Goal: Task Accomplishment & Management: Use online tool/utility

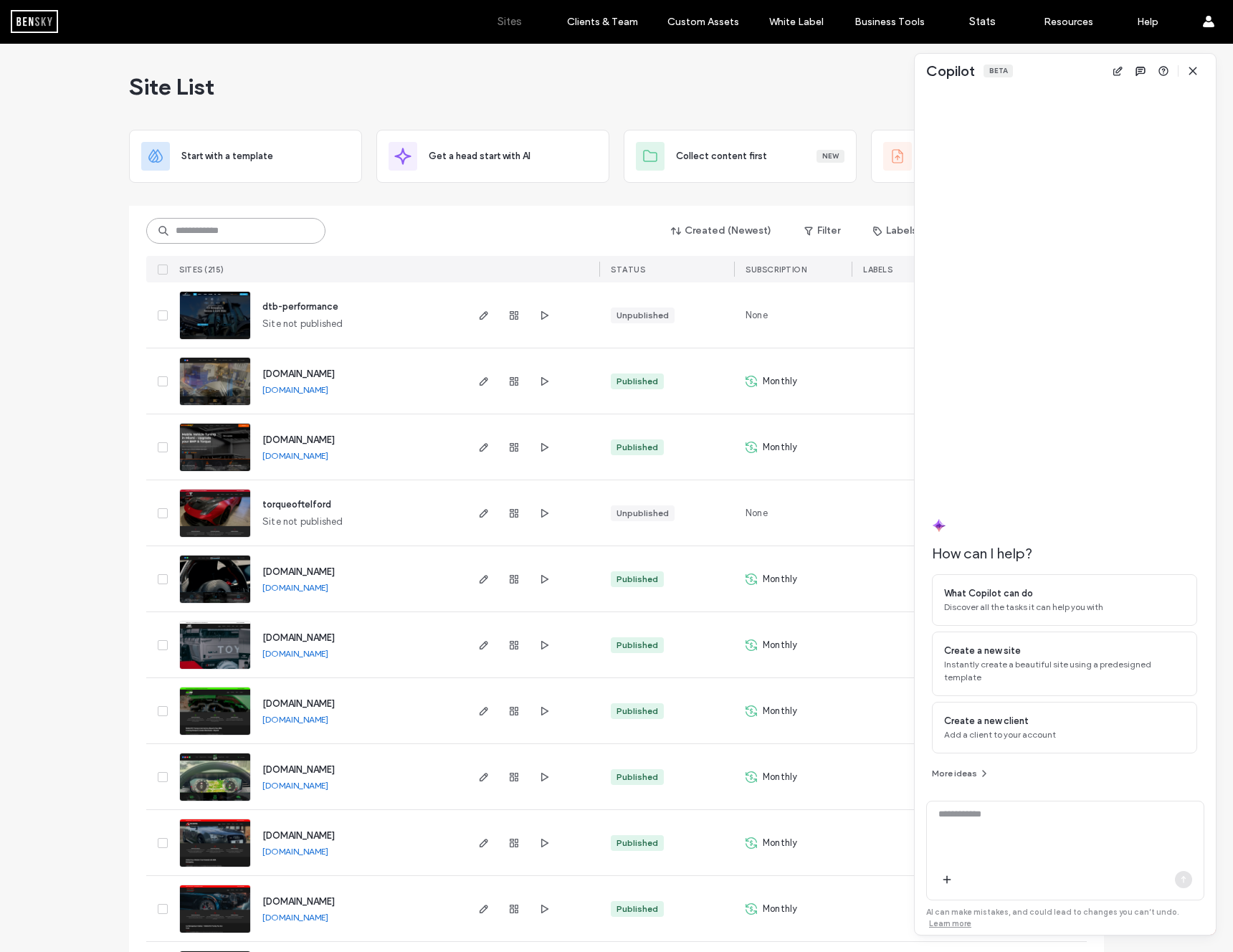
click at [242, 224] on input at bounding box center [235, 231] width 179 height 26
paste input "********"
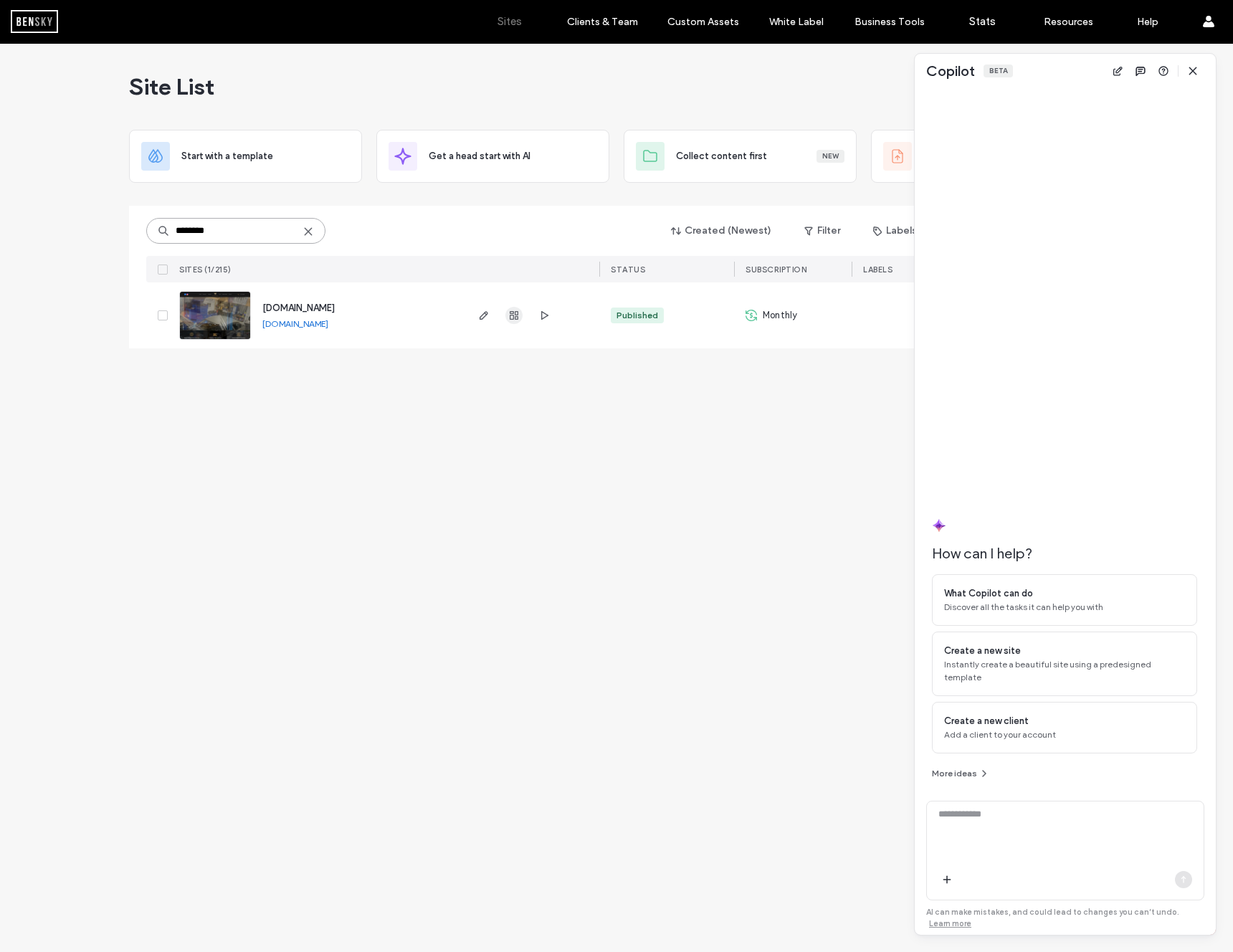
type input "********"
click at [486, 312] on icon "button" at bounding box center [484, 316] width 11 height 11
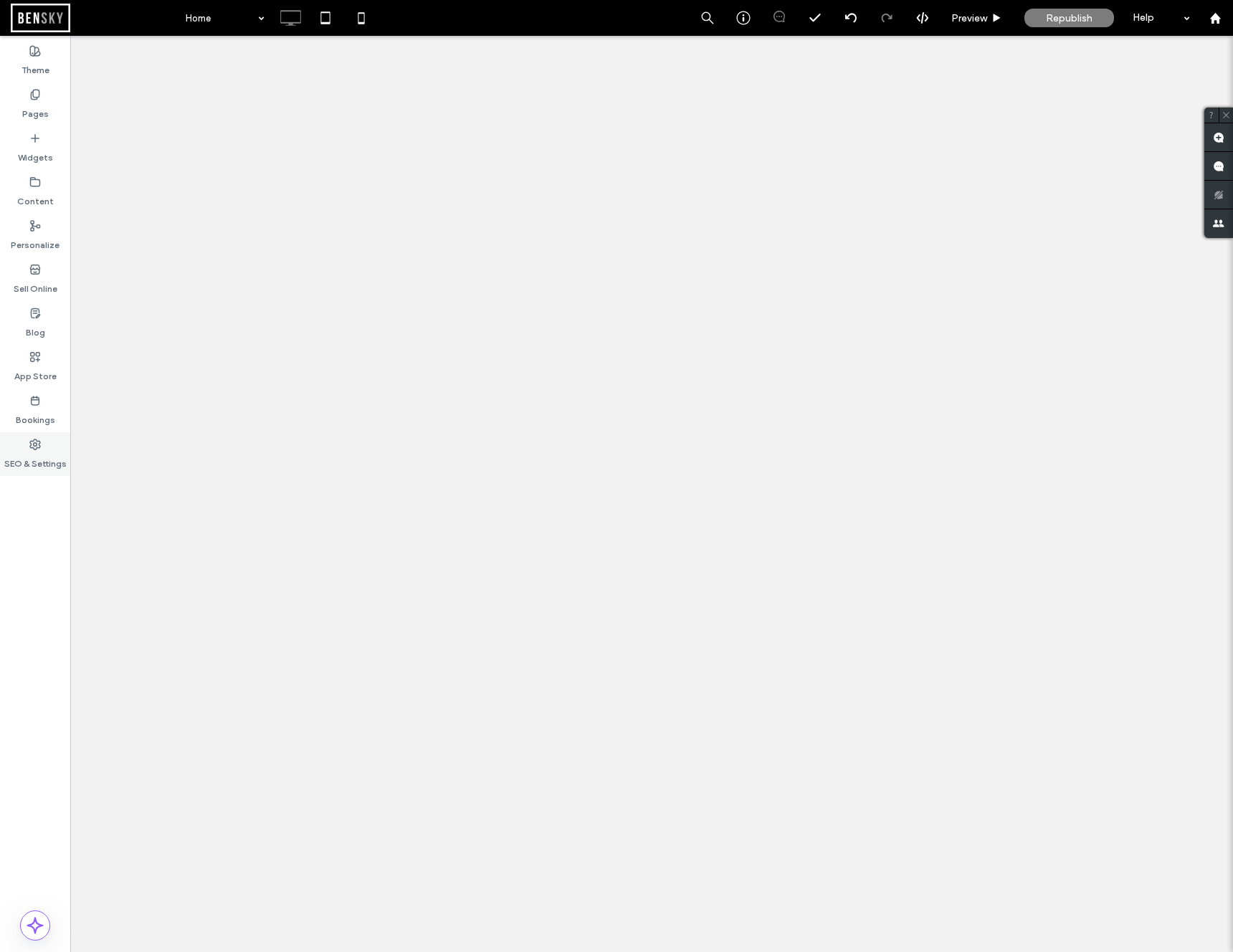
click at [41, 455] on label "SEO & Settings" at bounding box center [35, 460] width 63 height 20
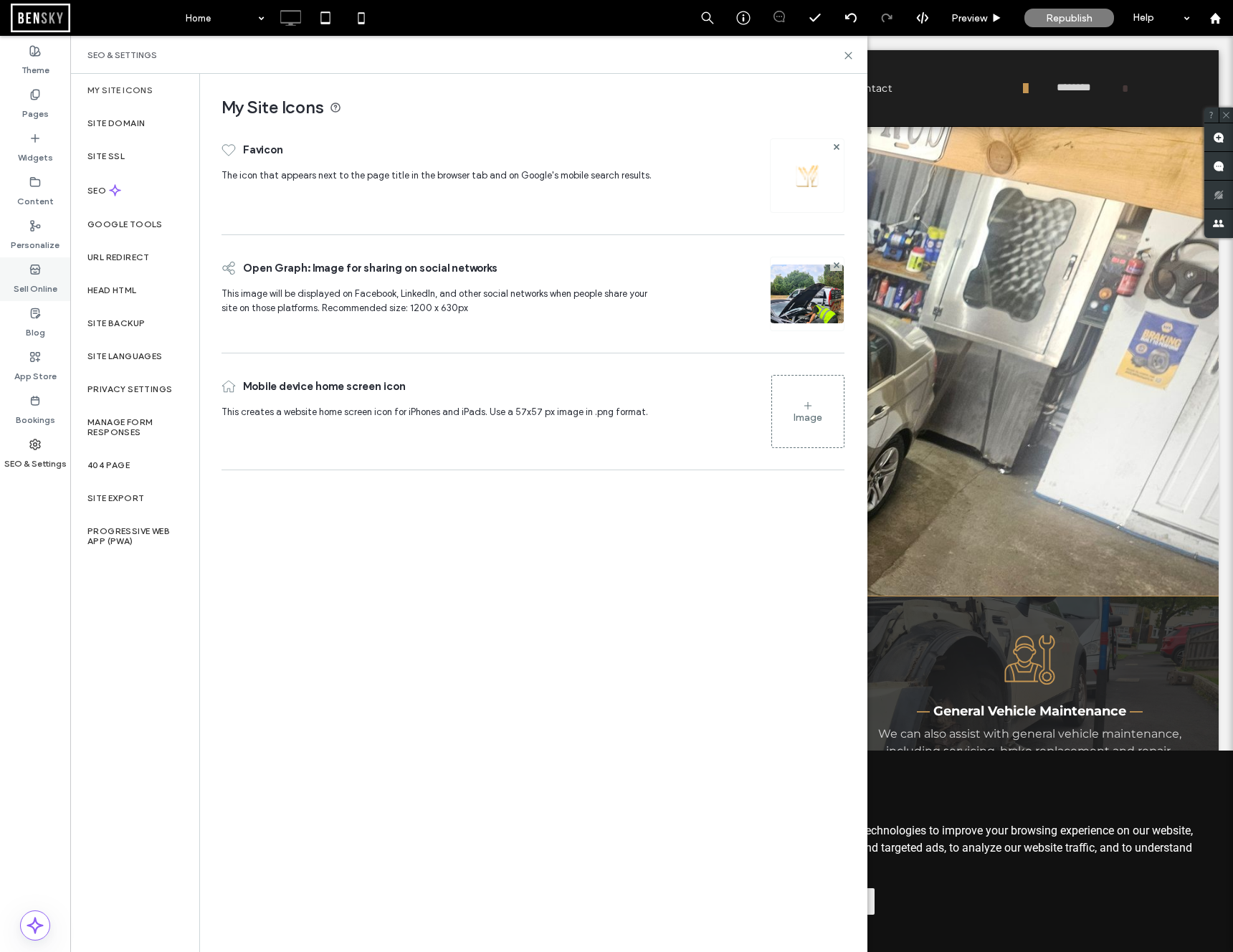
click at [44, 274] on div "Sell Online" at bounding box center [35, 279] width 71 height 44
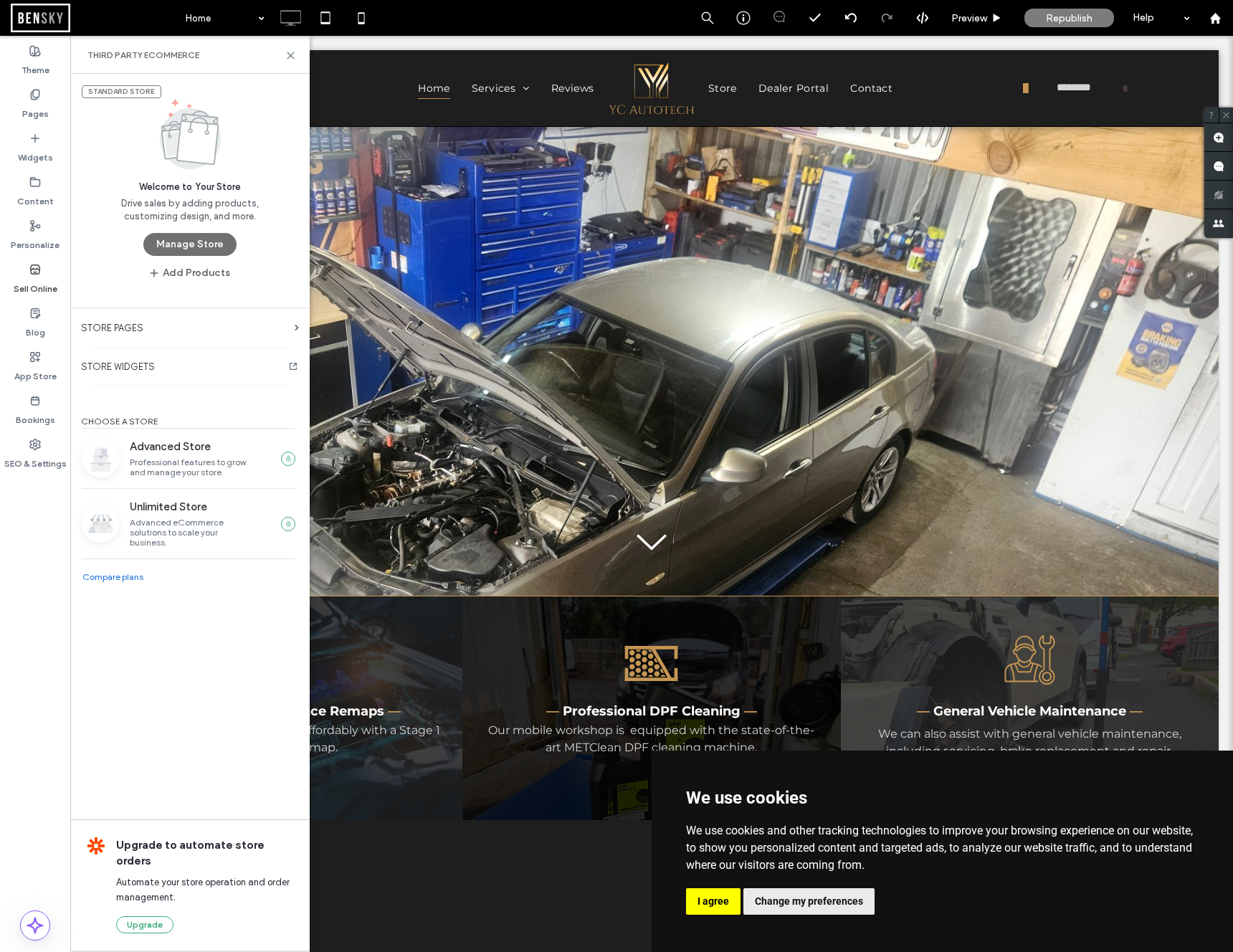
click at [182, 248] on button "Manage Store" at bounding box center [190, 244] width 93 height 23
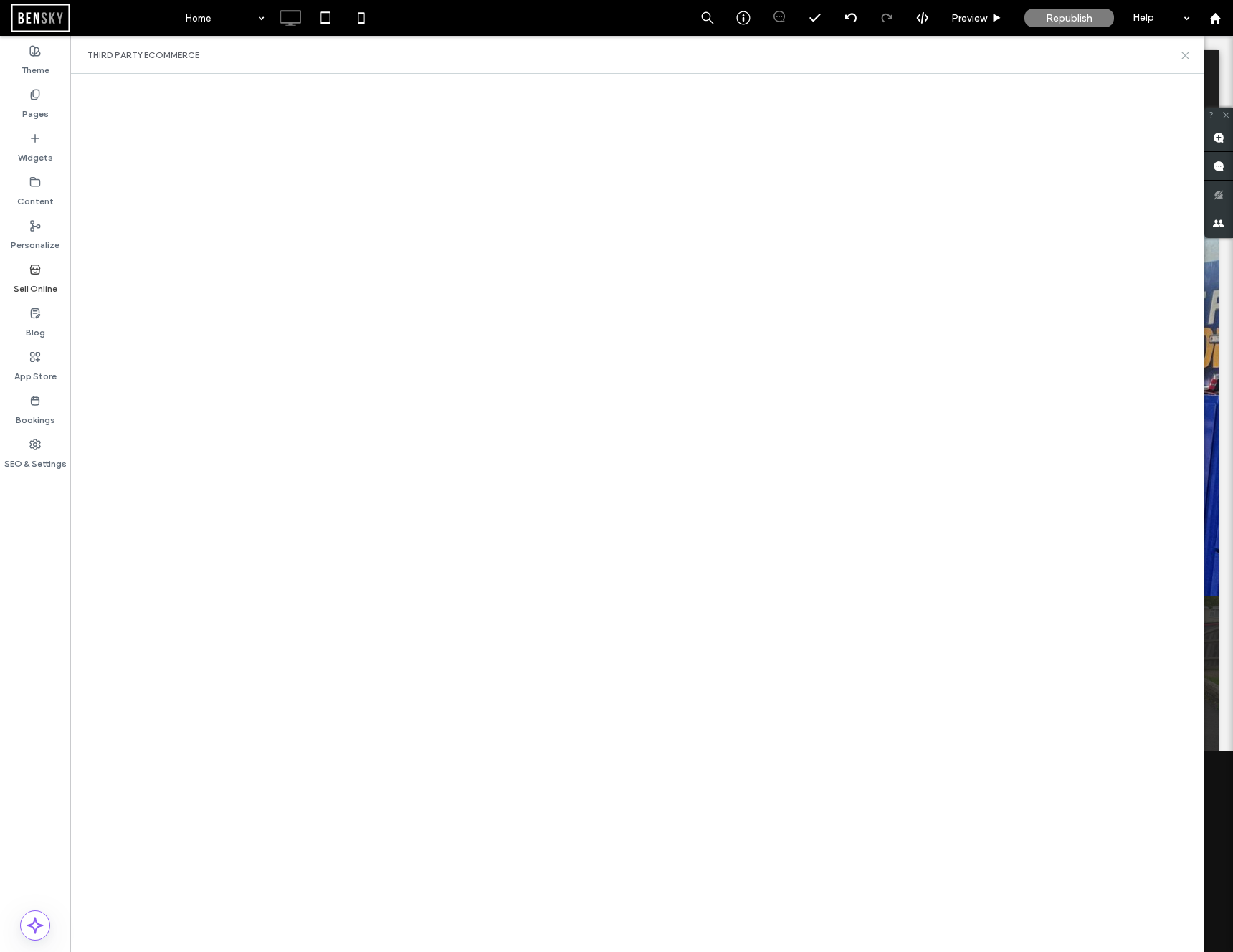
click at [1182, 57] on icon at bounding box center [1185, 55] width 11 height 11
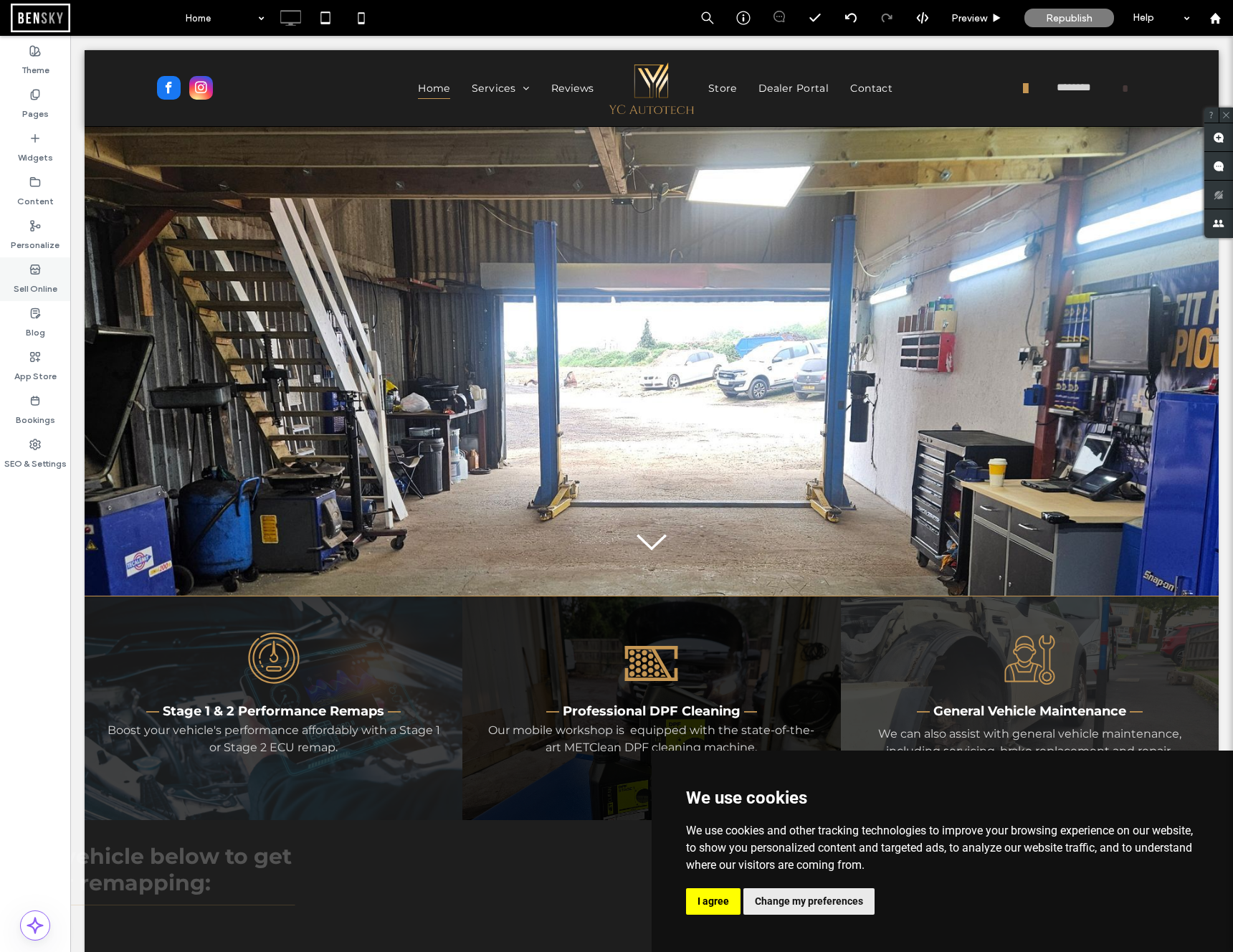
click at [39, 267] on use at bounding box center [34, 269] width 9 height 9
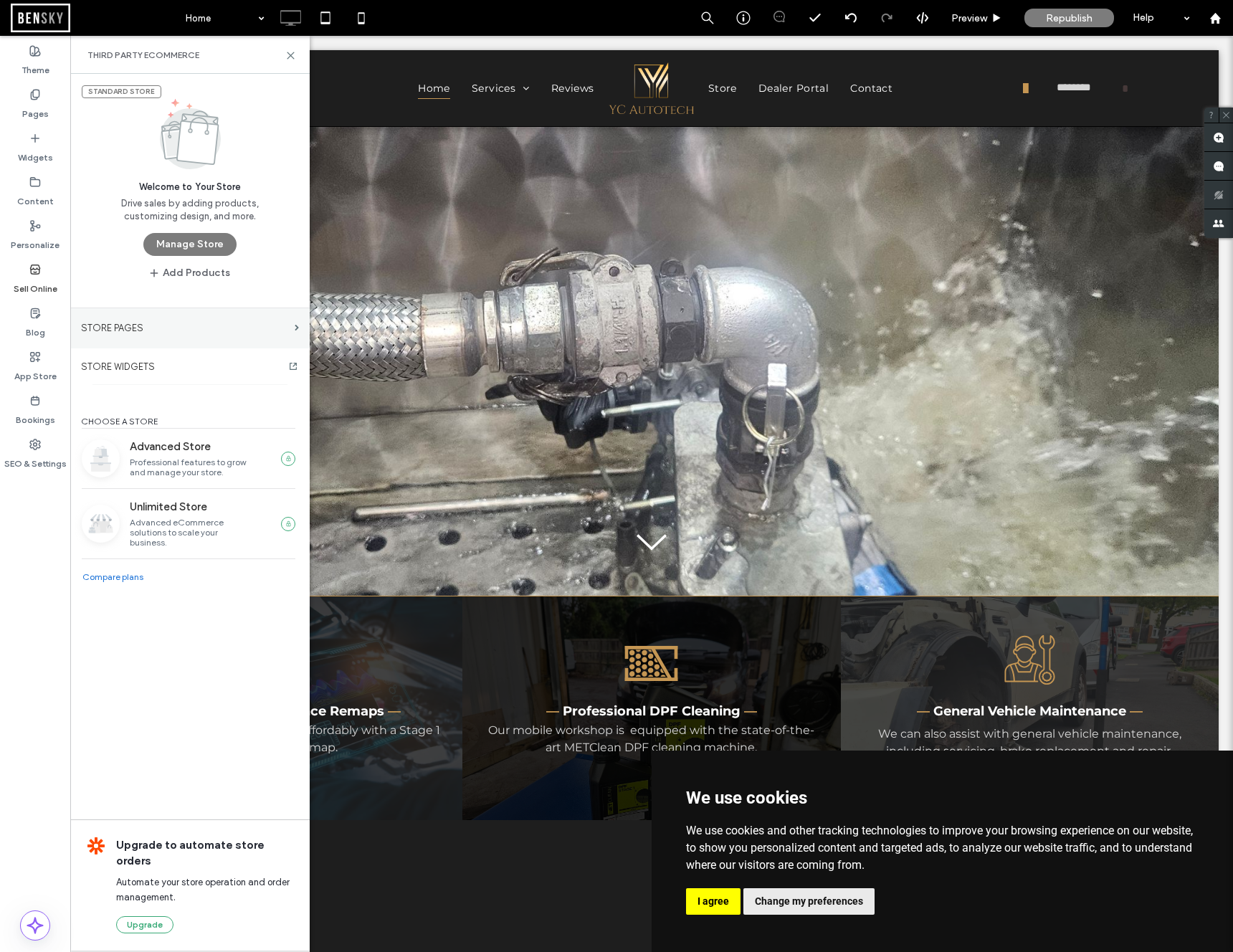
click at [175, 336] on label "STORE PAGES" at bounding box center [185, 328] width 208 height 25
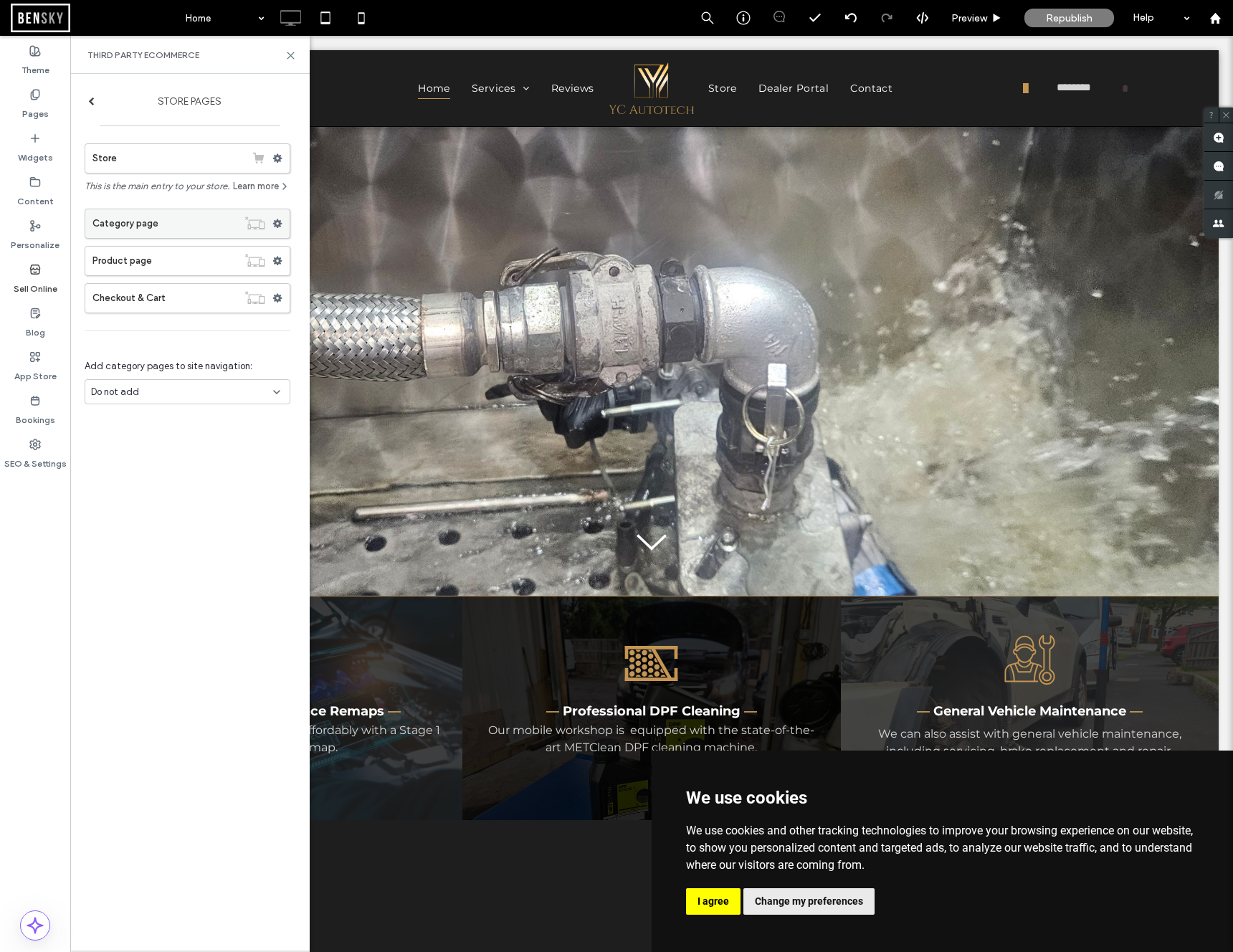
click at [149, 224] on label "Category page" at bounding box center [165, 223] width 144 height 28
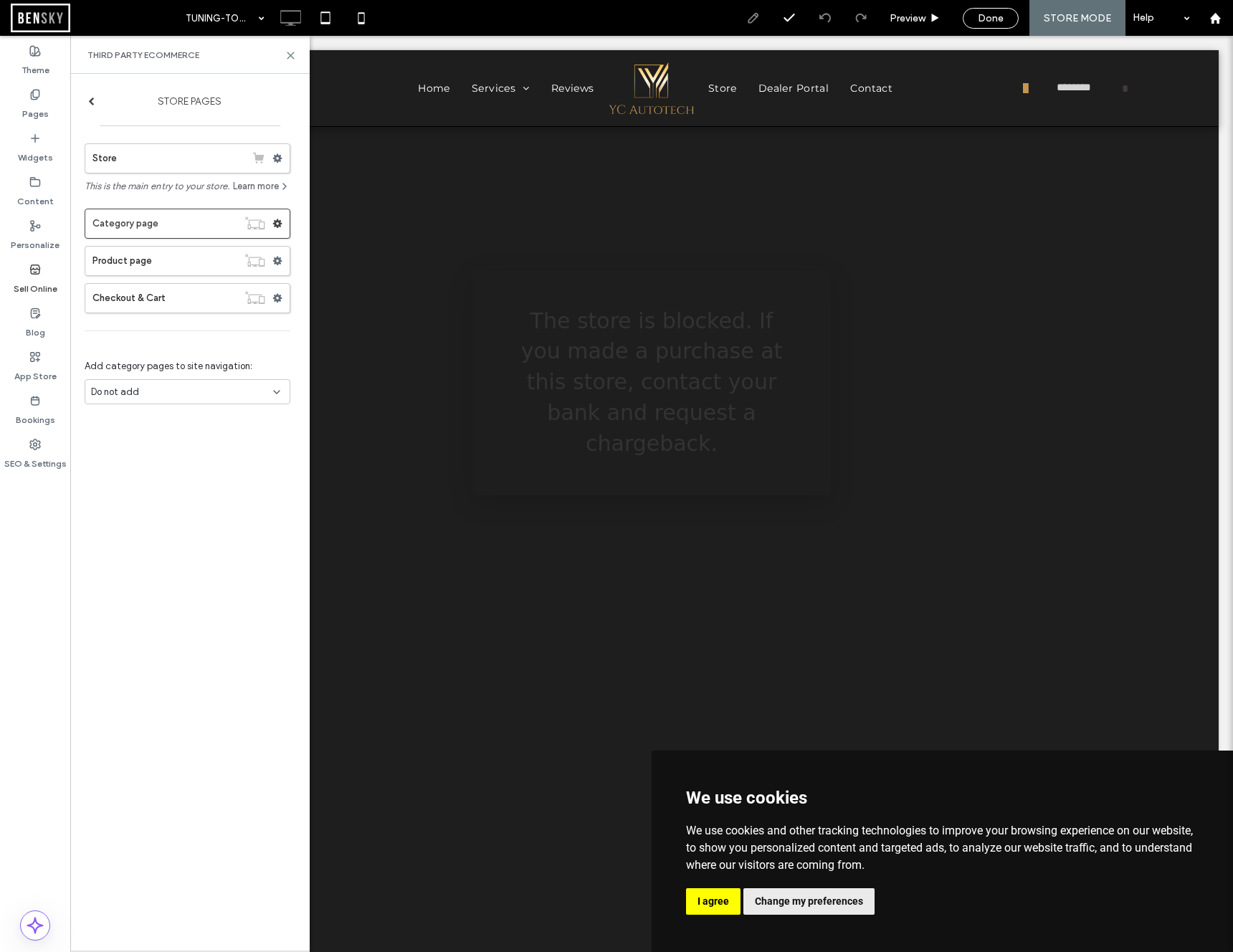
click at [34, 282] on label "Sell Online" at bounding box center [36, 285] width 44 height 20
click at [36, 370] on label "App Store" at bounding box center [36, 373] width 42 height 20
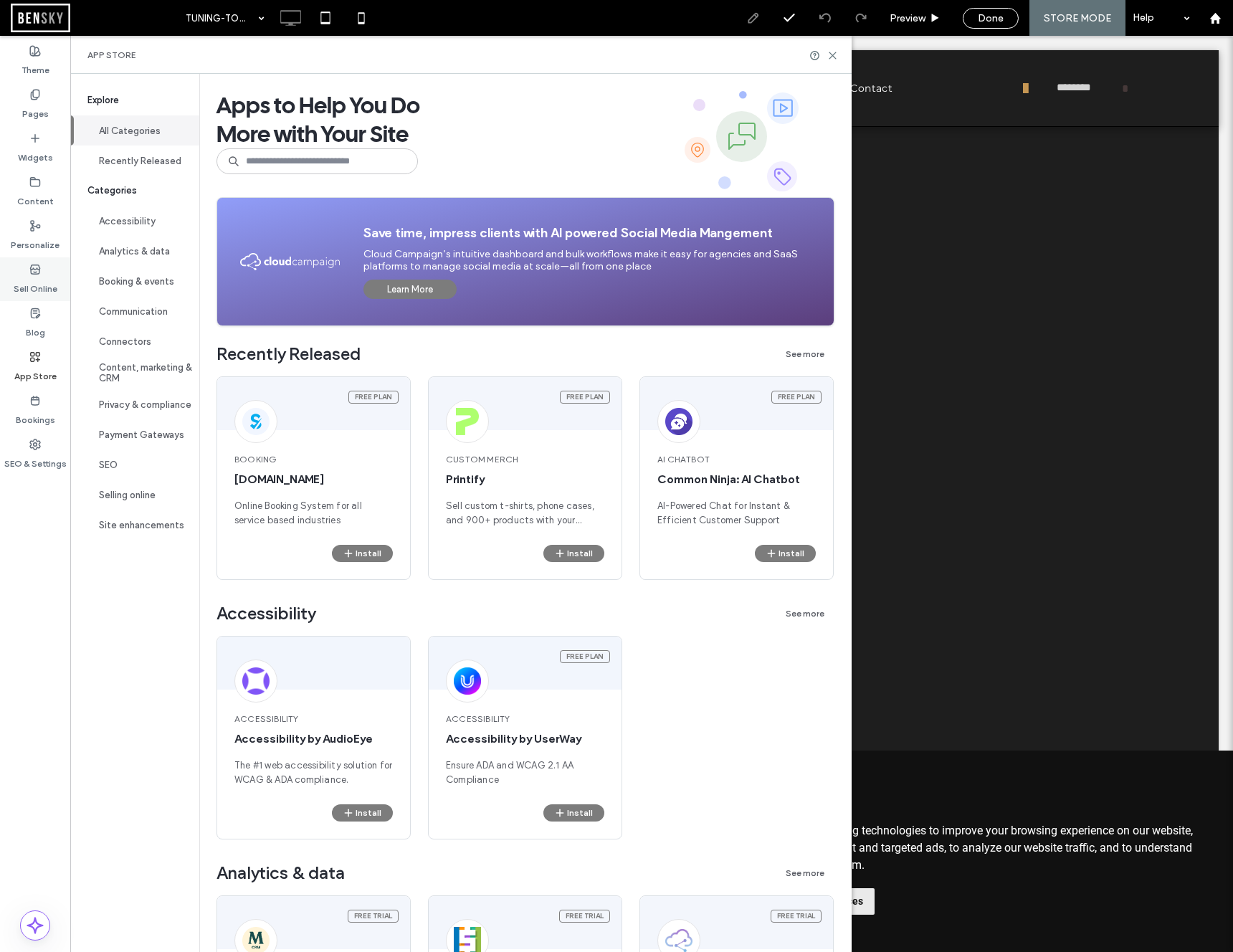
click at [50, 290] on label "Sell Online" at bounding box center [36, 285] width 44 height 20
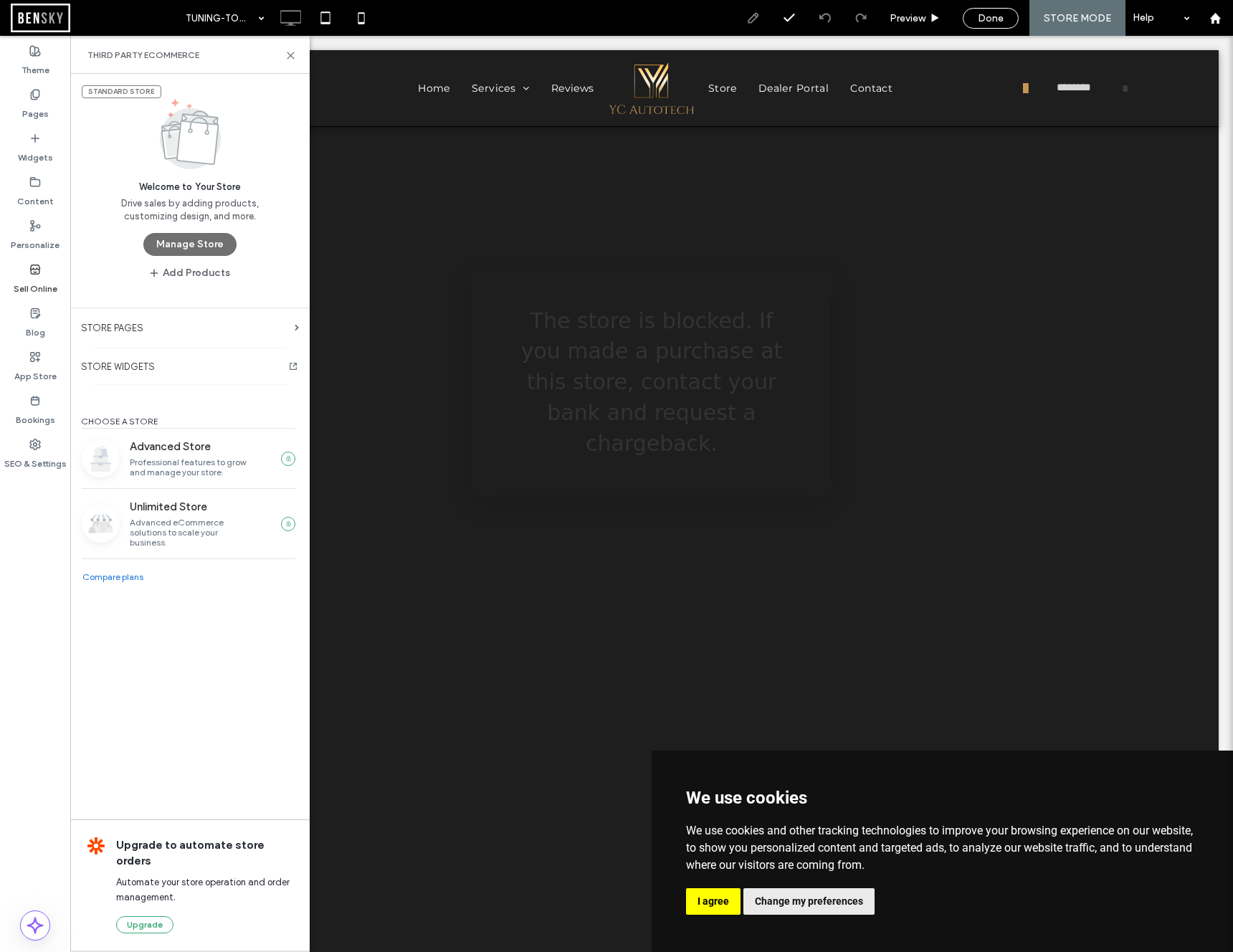
click at [216, 245] on button "Manage Store" at bounding box center [190, 244] width 93 height 23
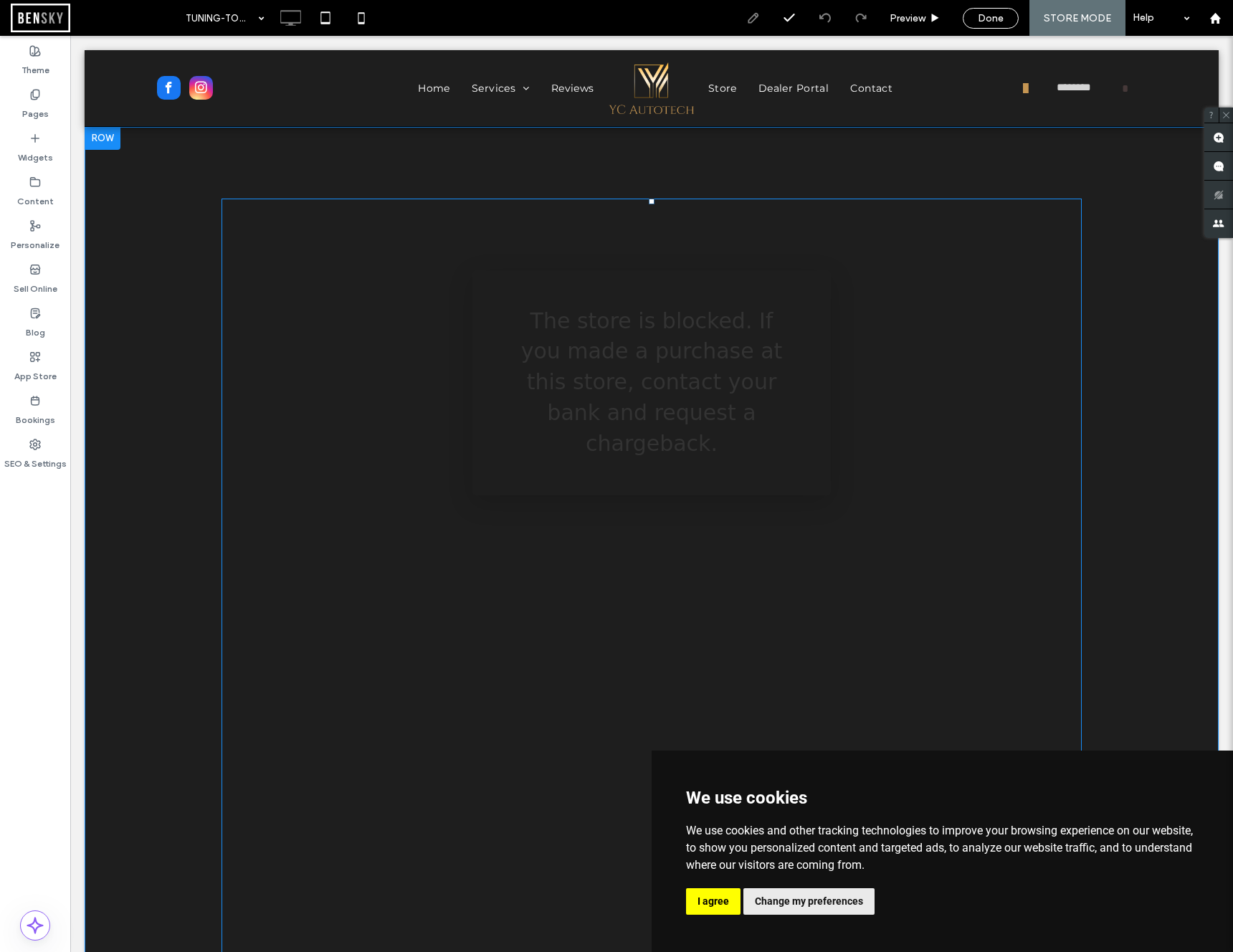
click at [757, 458] on span at bounding box center [652, 657] width 860 height 916
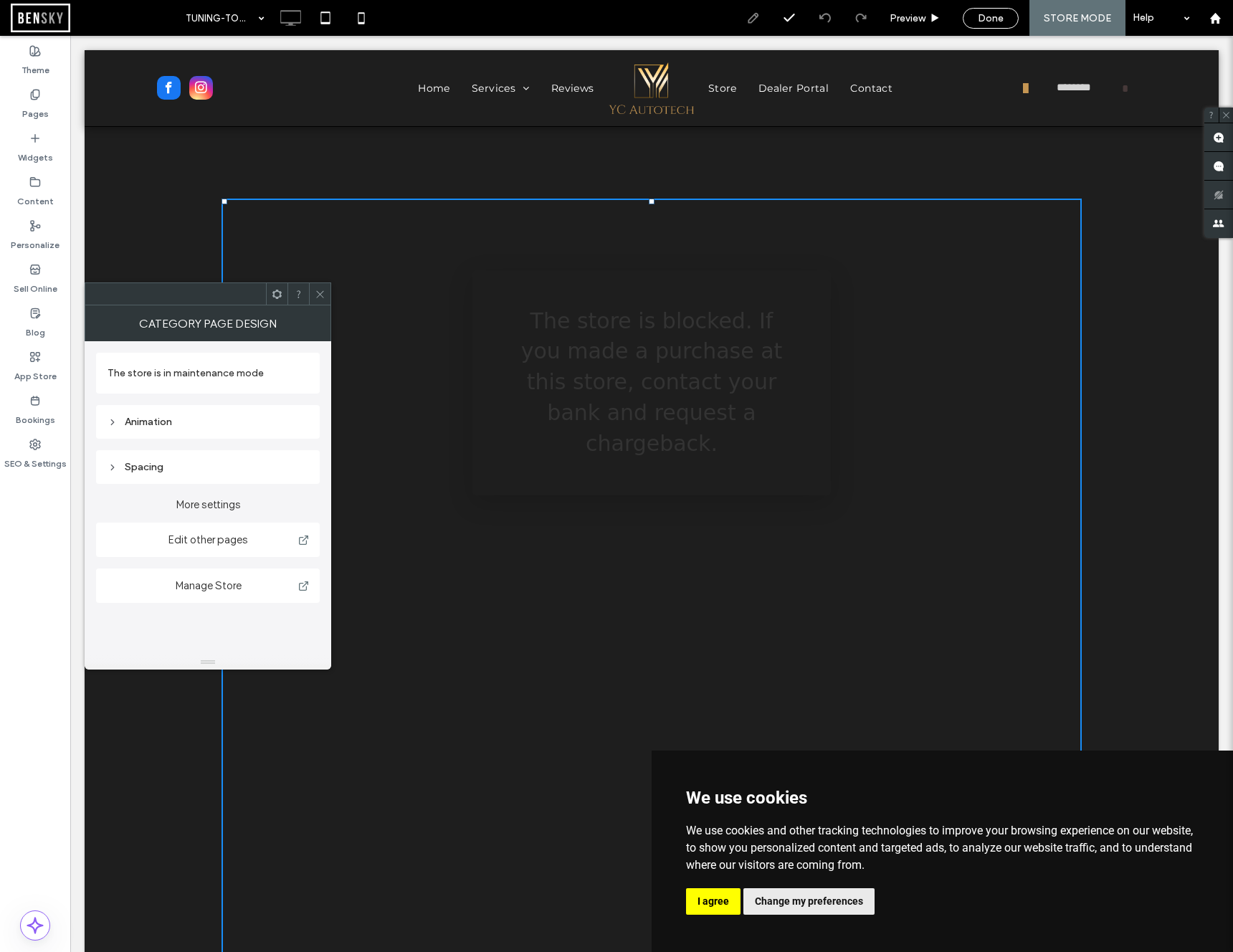
click at [320, 294] on use at bounding box center [320, 294] width 7 height 7
